Goal: Complete application form: Complete application form

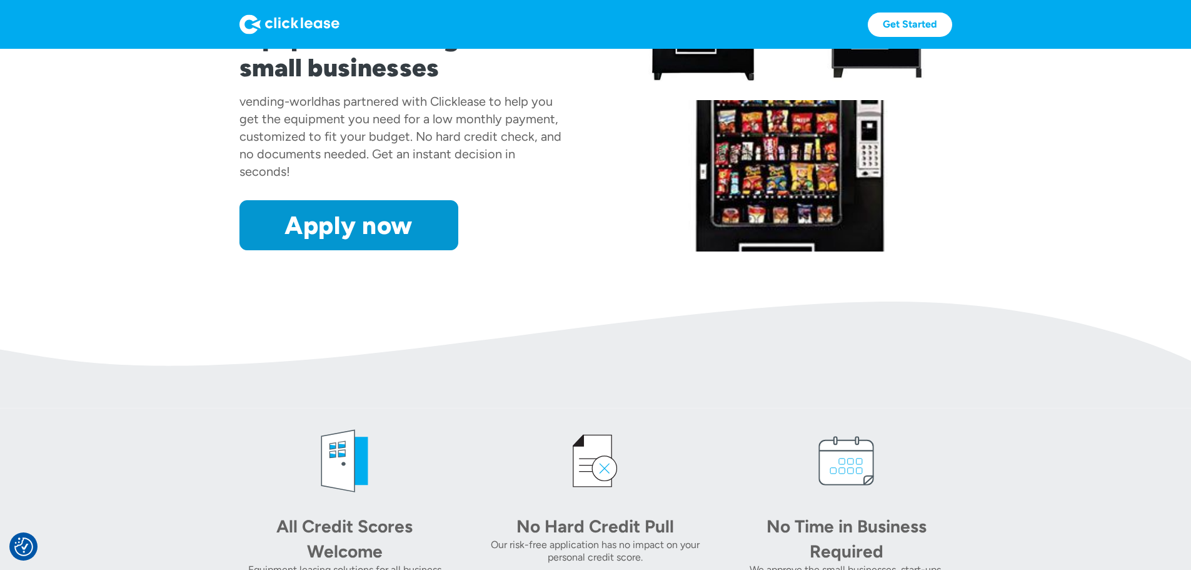
scroll to position [188, 0]
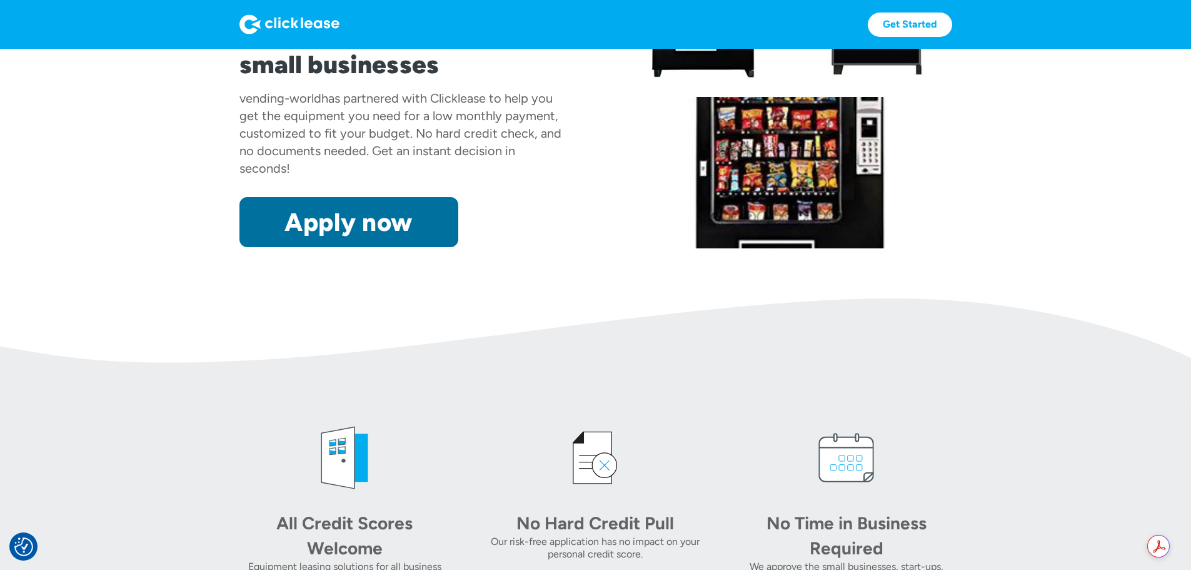
click at [293, 247] on link "Apply now" at bounding box center [349, 222] width 219 height 50
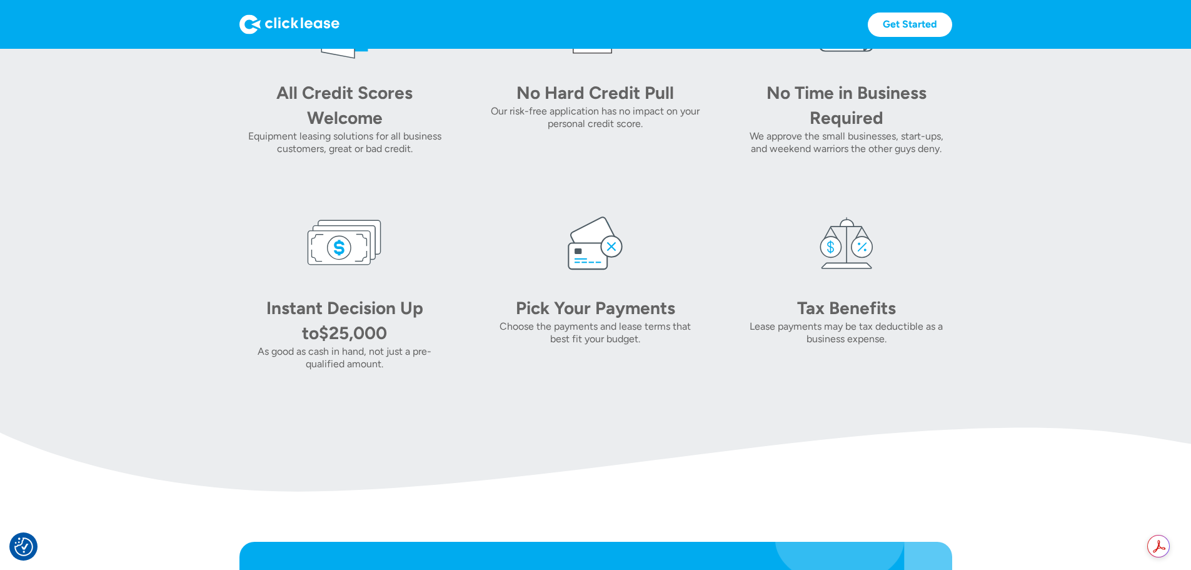
scroll to position [624, 0]
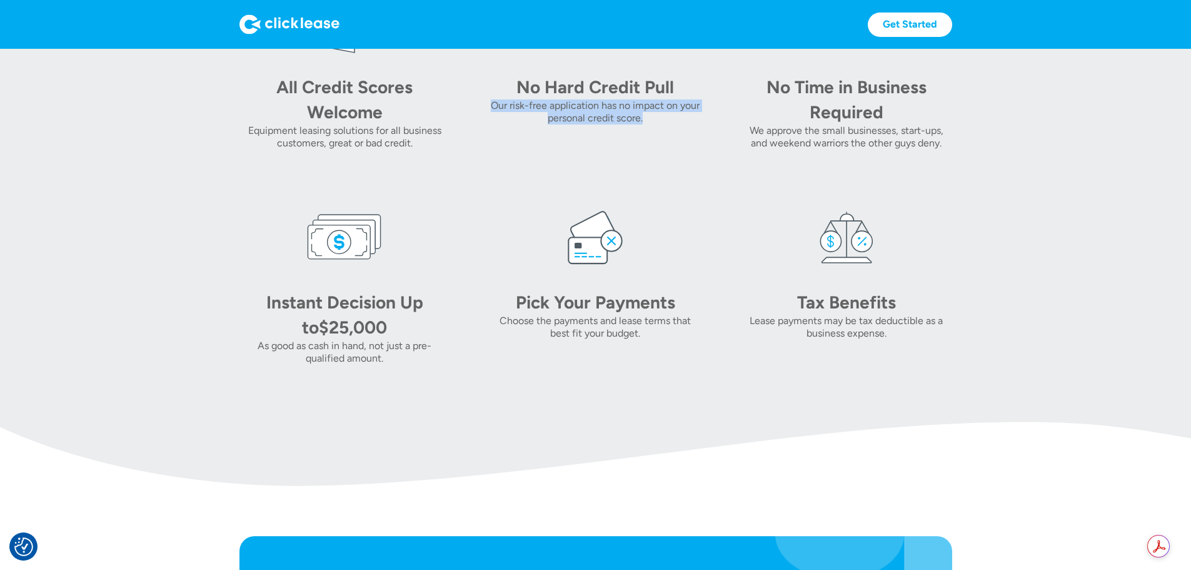
drag, startPoint x: 502, startPoint y: 201, endPoint x: 660, endPoint y: 206, distance: 158.3
click at [660, 206] on div "All Credit Scores Welcome Equipment leasing solutions for all business customer…" at bounding box center [596, 174] width 713 height 380
click at [587, 149] on div "No Hard Credit Pull Our risk-free application has no impact on your personal cr…" at bounding box center [595, 66] width 211 height 165
drag, startPoint x: 483, startPoint y: 413, endPoint x: 639, endPoint y: 411, distance: 155.8
click at [639, 340] on div "Choose the payments and lease terms that best fit your budget." at bounding box center [595, 327] width 211 height 25
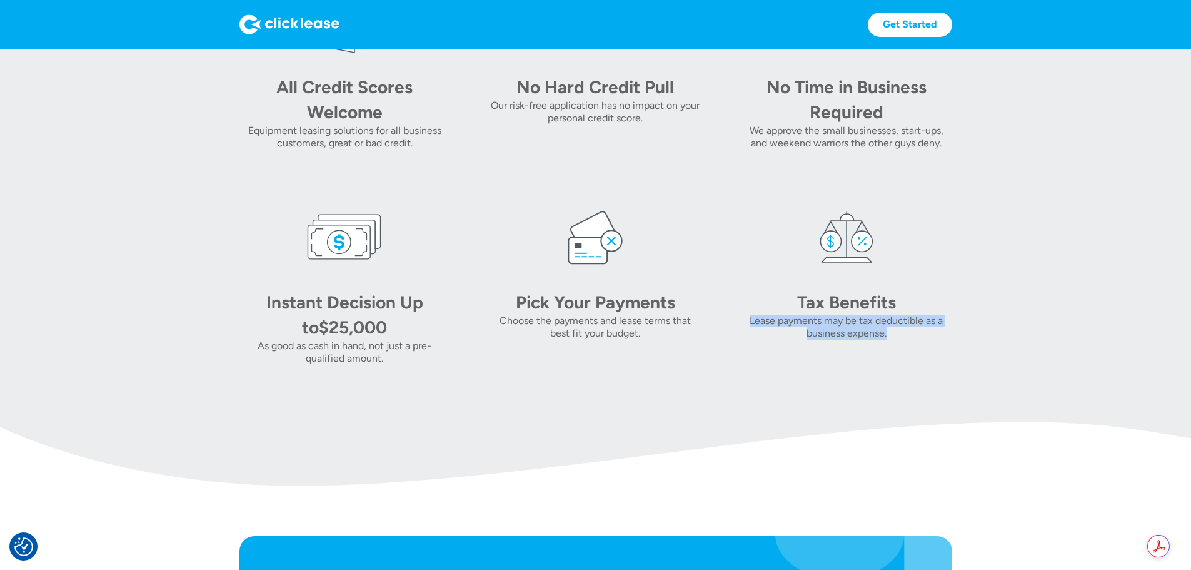
drag, startPoint x: 764, startPoint y: 413, endPoint x: 919, endPoint y: 430, distance: 155.5
click at [926, 365] on div "All Credit Scores Welcome Equipment leasing solutions for all business customer…" at bounding box center [596, 174] width 713 height 380
drag, startPoint x: 773, startPoint y: 240, endPoint x: 933, endPoint y: 250, distance: 159.8
click at [933, 250] on div "All Credit Scores Welcome Equipment leasing solutions for all business customer…" at bounding box center [596, 174] width 713 height 380
drag, startPoint x: 442, startPoint y: 196, endPoint x: 676, endPoint y: 205, distance: 234.7
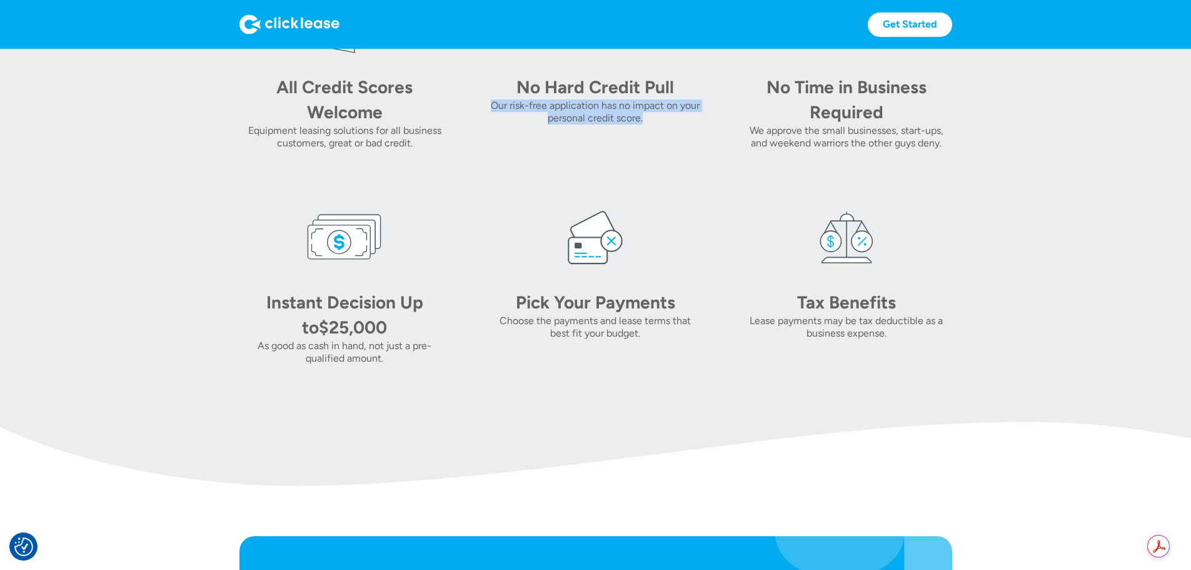
click at [676, 205] on div "All Credit Scores Welcome Equipment leasing solutions for all business customer…" at bounding box center [596, 174] width 713 height 380
drag, startPoint x: 164, startPoint y: 223, endPoint x: 373, endPoint y: 227, distance: 208.3
click at [373, 227] on div "All Credit Scores Welcome Equipment leasing solutions for all business customer…" at bounding box center [596, 174] width 713 height 380
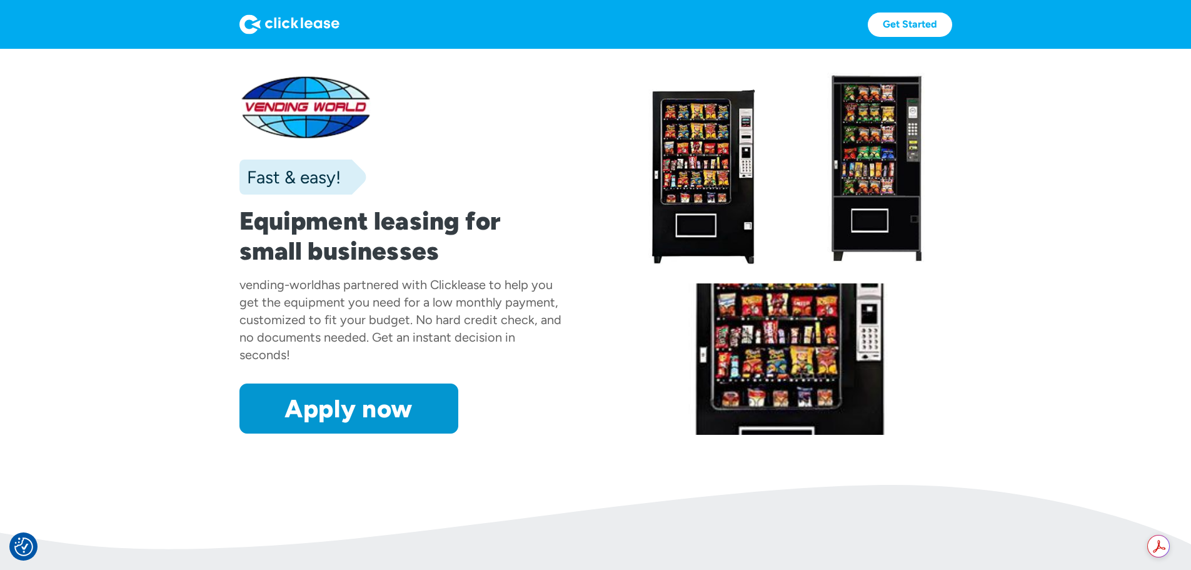
scroll to position [0, 0]
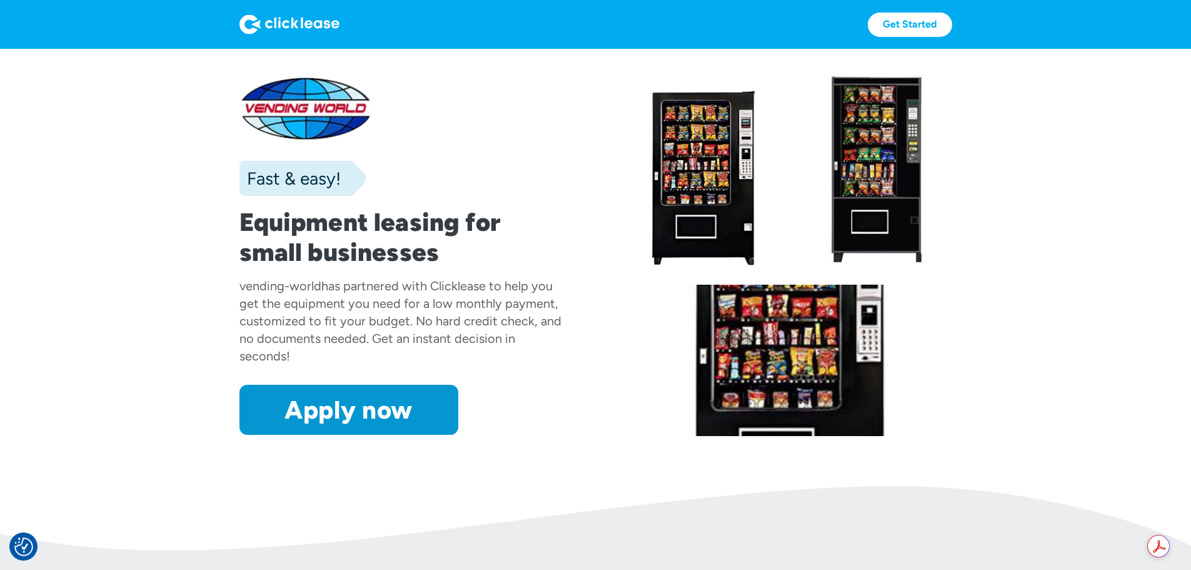
click at [240, 12] on div "Get Started Get Started" at bounding box center [596, 24] width 713 height 49
click at [240, 21] on img at bounding box center [290, 24] width 100 height 20
